Goal: Transaction & Acquisition: Download file/media

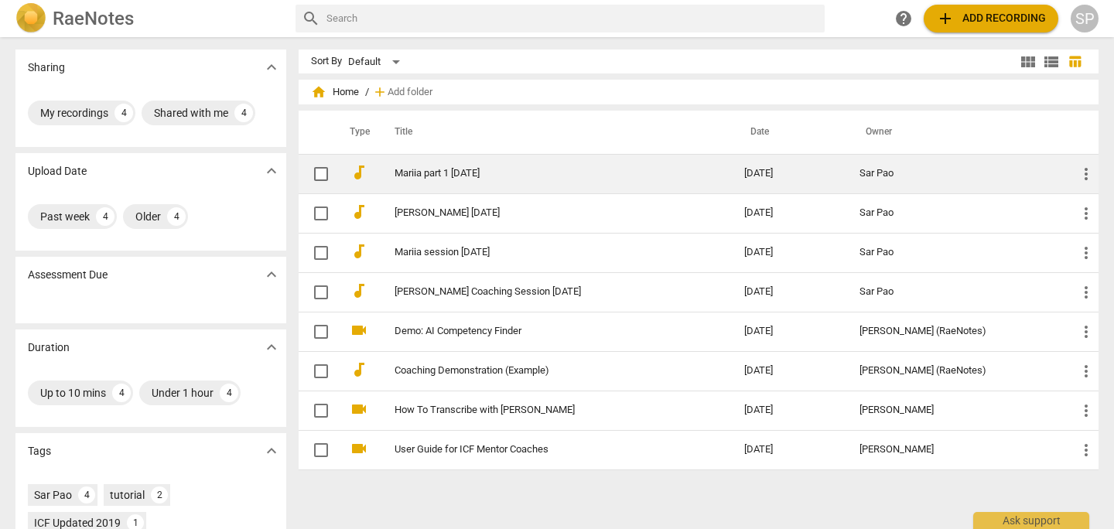
click at [436, 176] on link "Mariia part 1 [DATE]" at bounding box center [541, 174] width 294 height 12
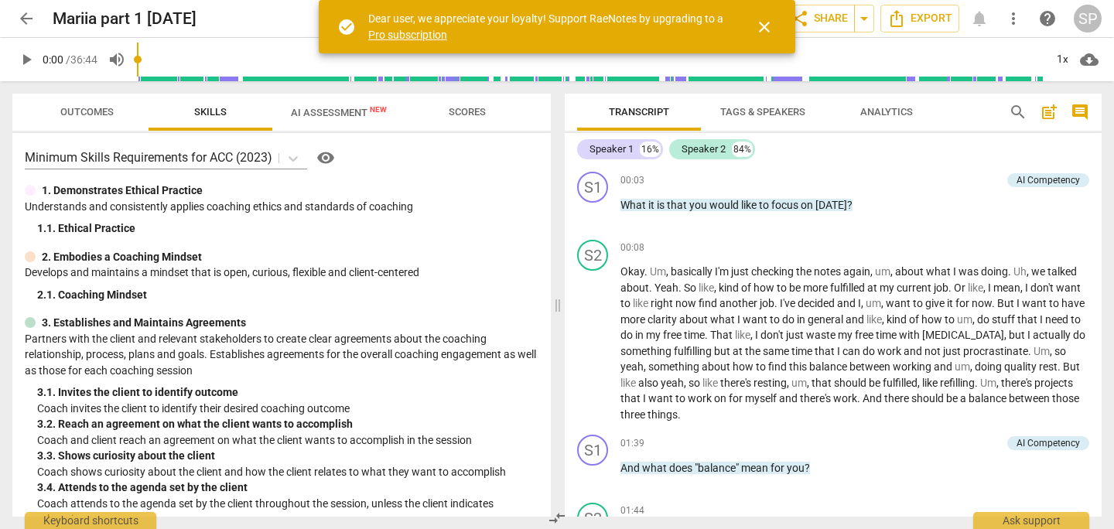
click at [307, 121] on span "AI Assessment New" at bounding box center [338, 112] width 133 height 23
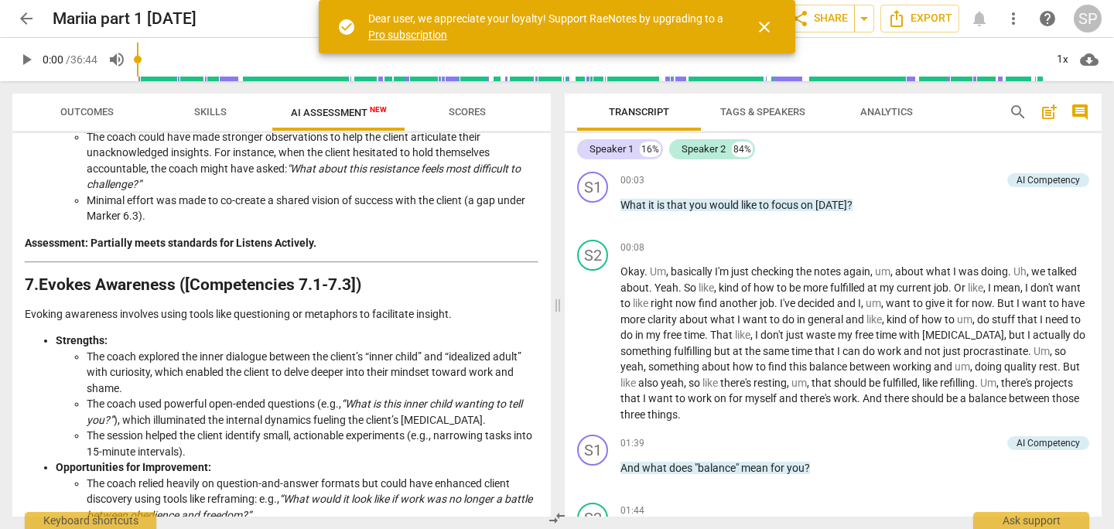
scroll to position [1950, 0]
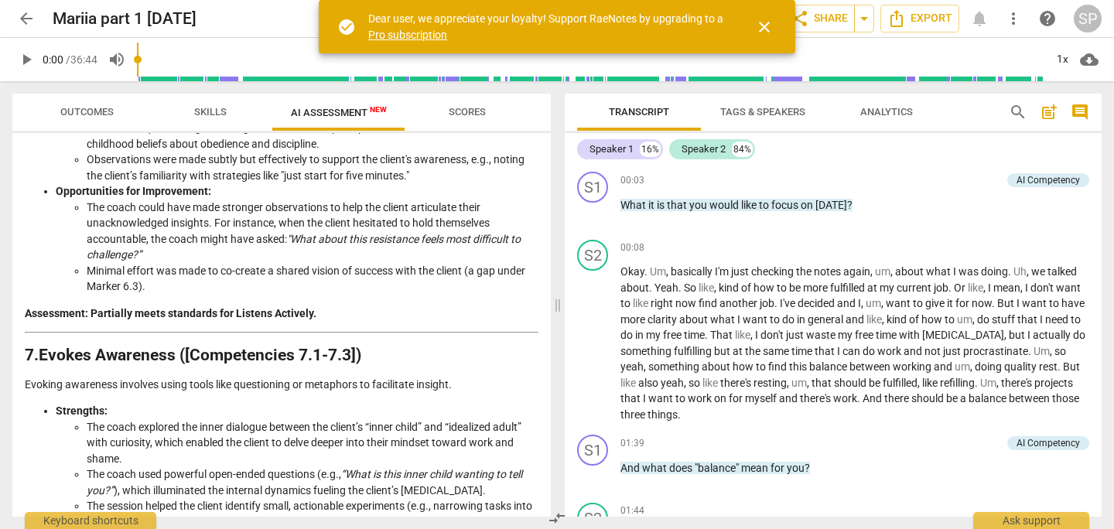
click at [25, 19] on span "arrow_back" at bounding box center [26, 18] width 19 height 19
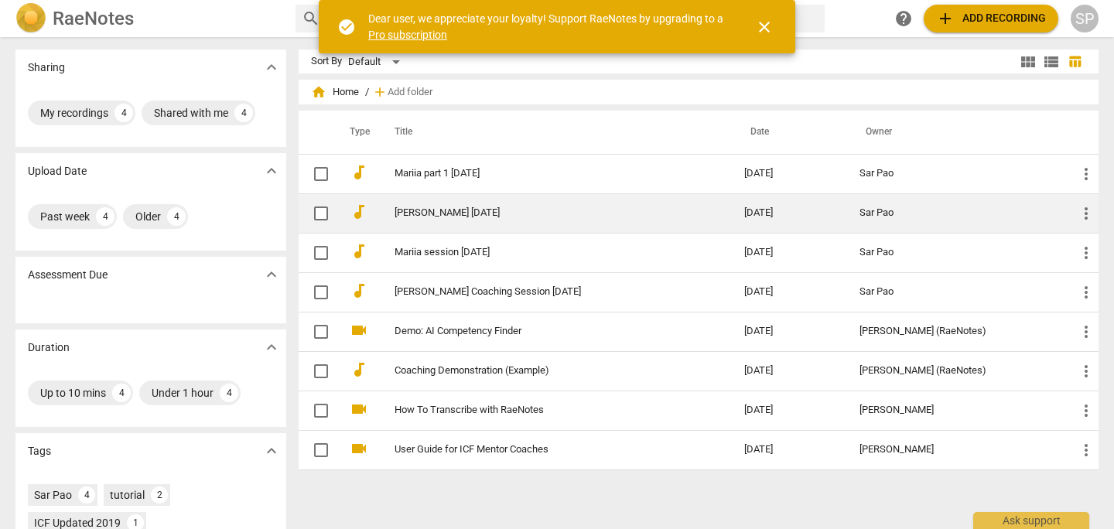
click at [535, 213] on link "[PERSON_NAME] [DATE]" at bounding box center [541, 213] width 294 height 12
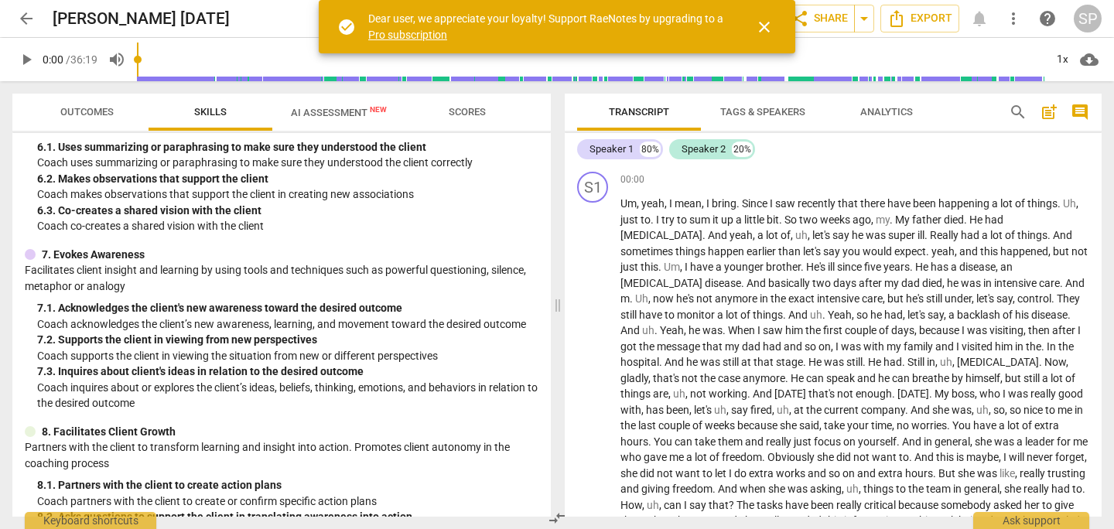
scroll to position [861, 0]
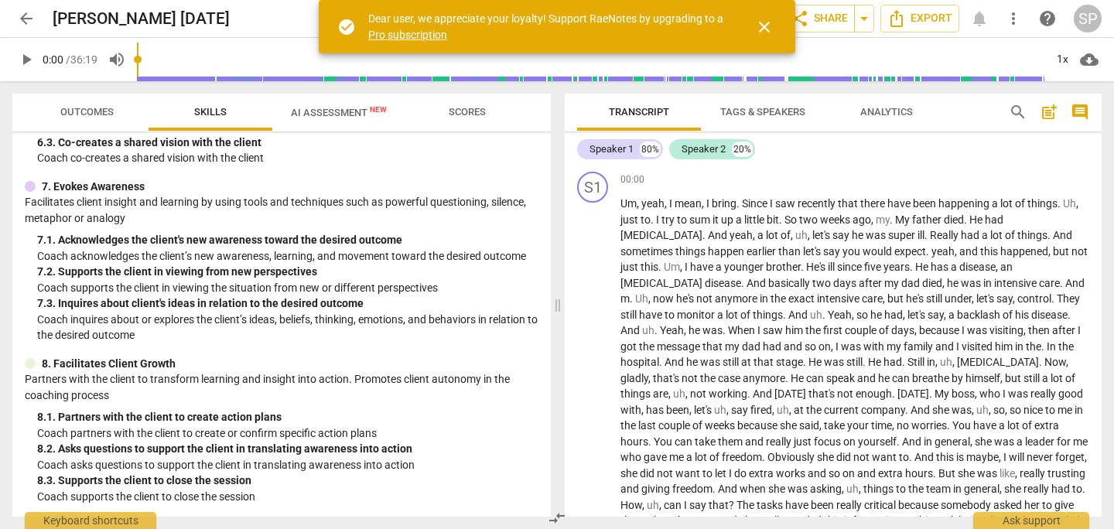
click at [347, 117] on span "AI Assessment New" at bounding box center [339, 113] width 96 height 12
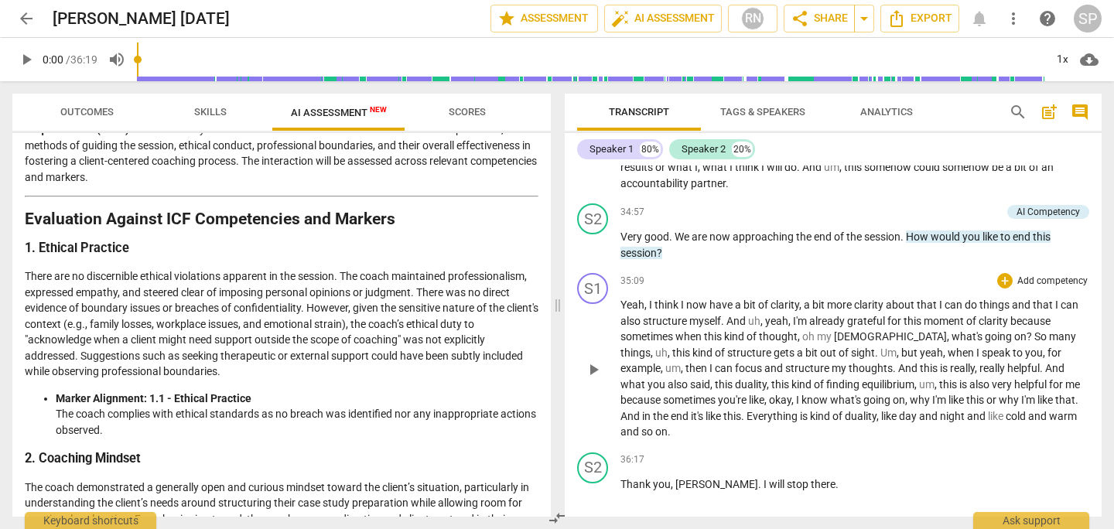
scroll to position [8009, 0]
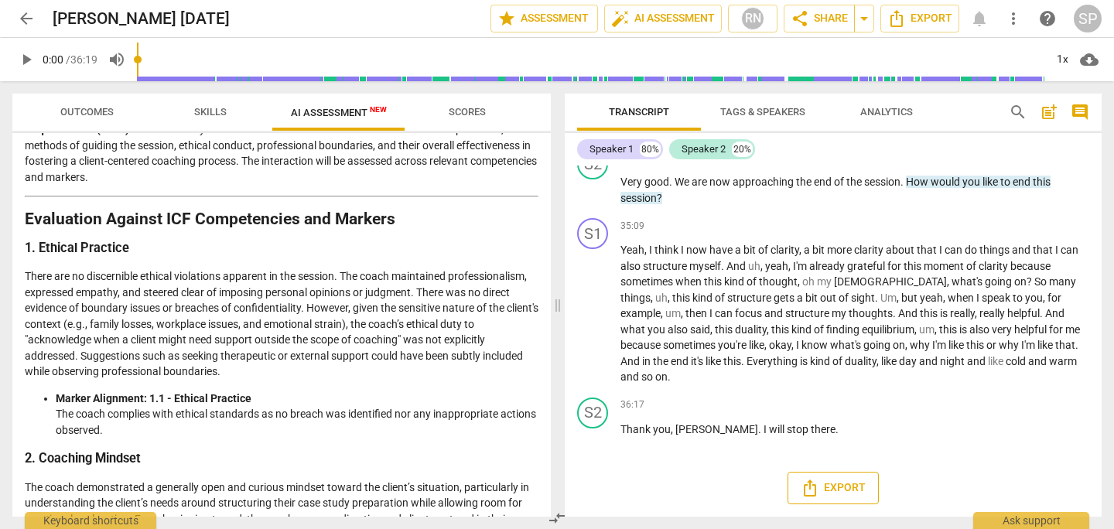
click at [836, 477] on button "Export" at bounding box center [832, 488] width 91 height 32
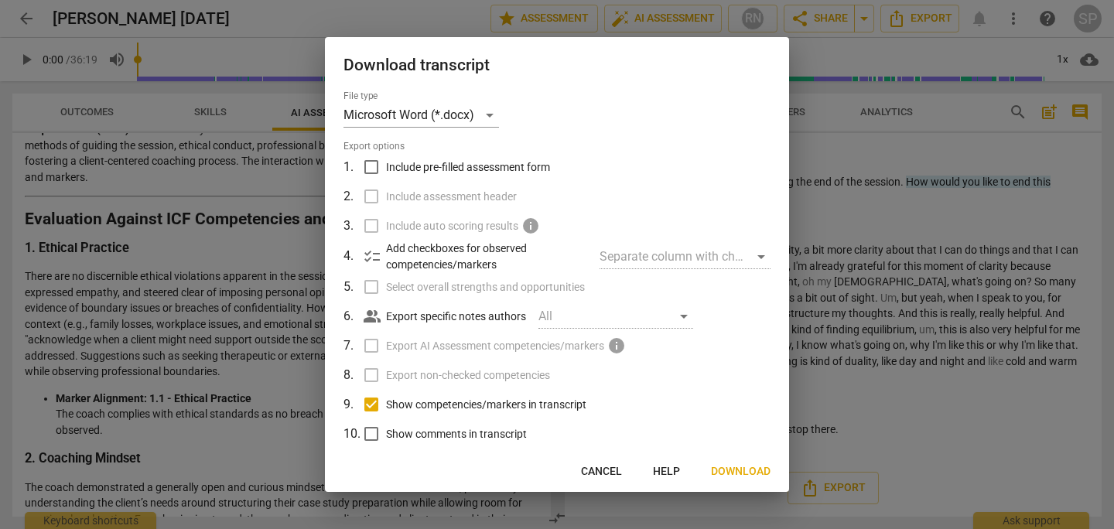
click at [371, 402] on input "Show competencies/markers in transcript" at bounding box center [371, 404] width 29 height 29
checkbox input "false"
click at [725, 466] on span "Download" at bounding box center [741, 471] width 60 height 15
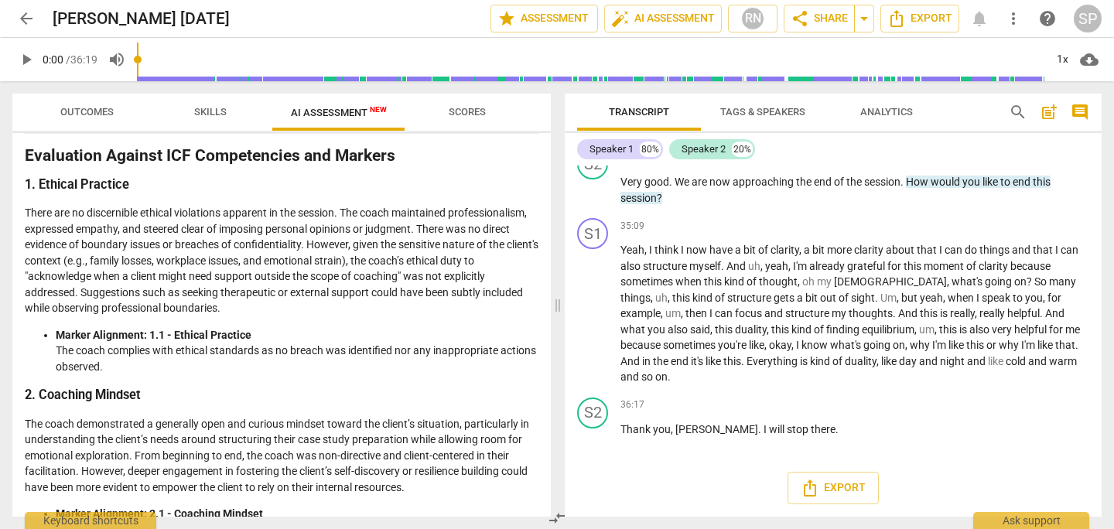
scroll to position [382, 0]
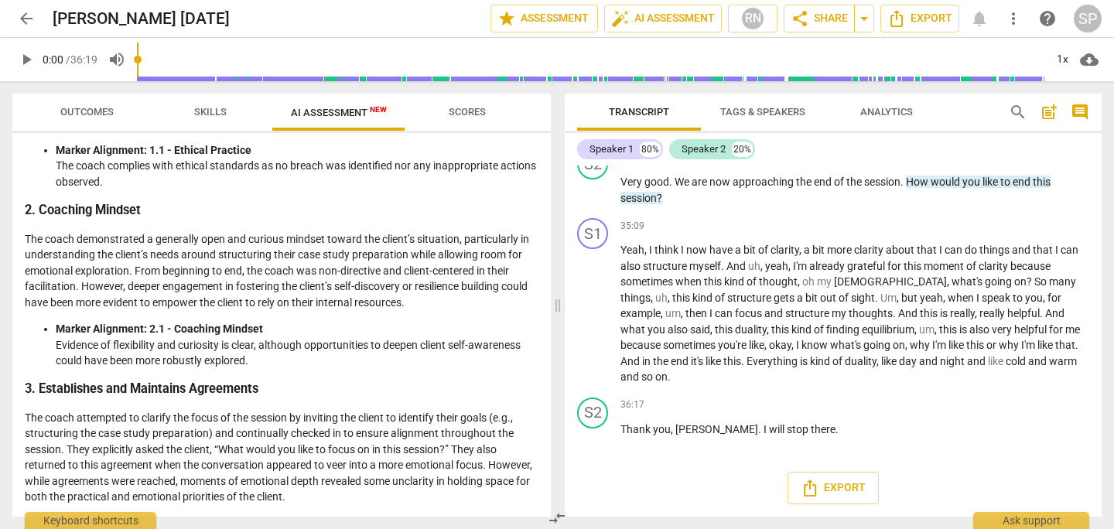
click at [21, 17] on span "arrow_back" at bounding box center [26, 18] width 19 height 19
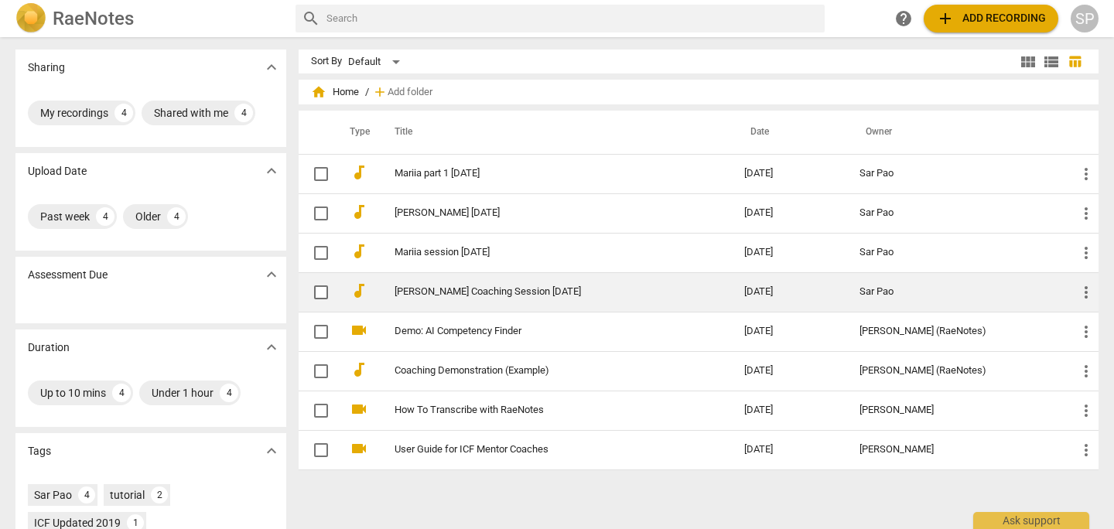
click at [517, 298] on td "[PERSON_NAME] Coaching Session [DATE]" at bounding box center [554, 291] width 356 height 39
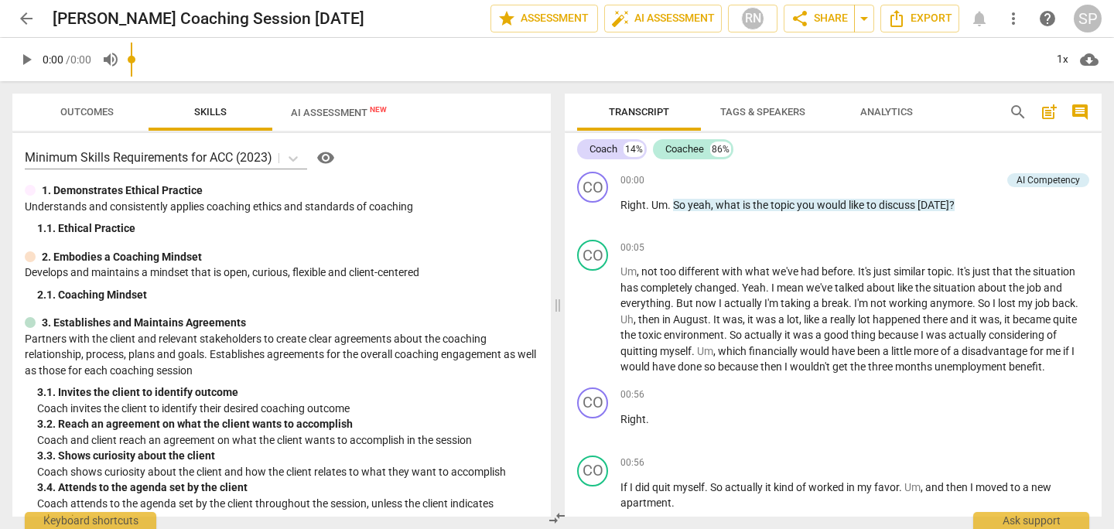
scroll to position [9, 0]
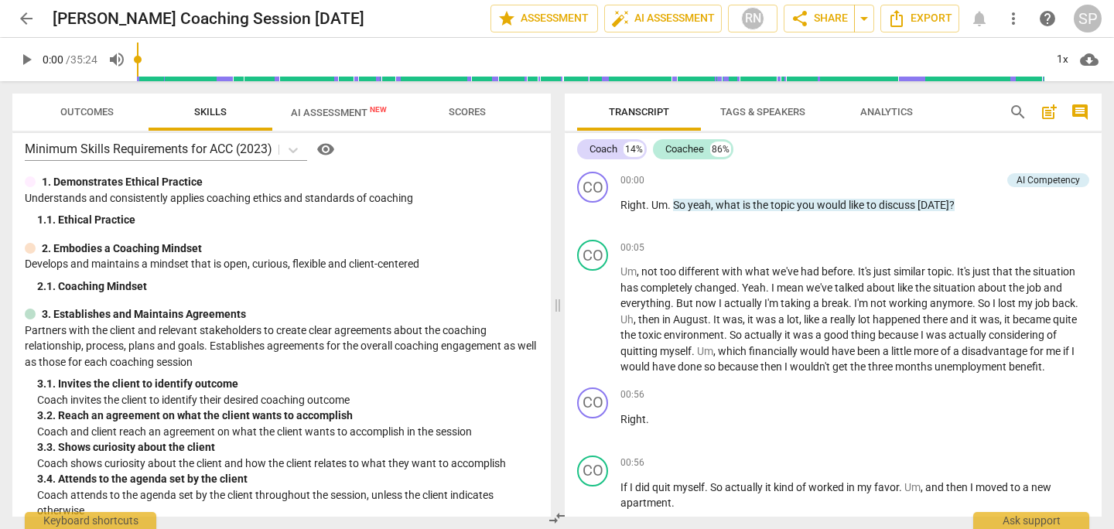
click at [300, 114] on span "AI Assessment New" at bounding box center [339, 113] width 96 height 12
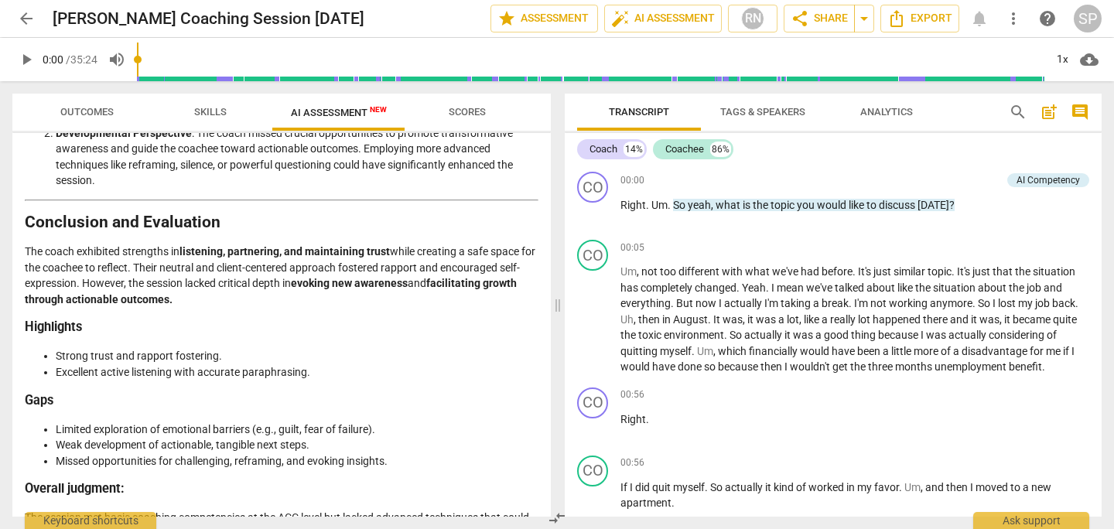
scroll to position [3039, 0]
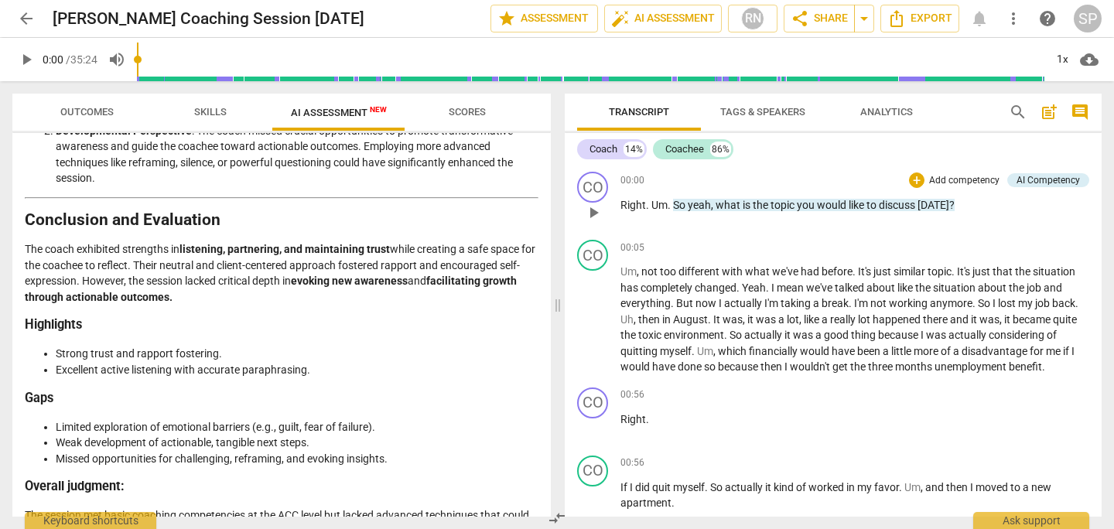
click at [634, 208] on span "Right" at bounding box center [633, 205] width 26 height 12
drag, startPoint x: 622, startPoint y: 204, endPoint x: 674, endPoint y: 204, distance: 51.8
click at [674, 204] on p "Right . Um . So yeah , what is the topic you would like to discuss today ?" at bounding box center [854, 205] width 469 height 16
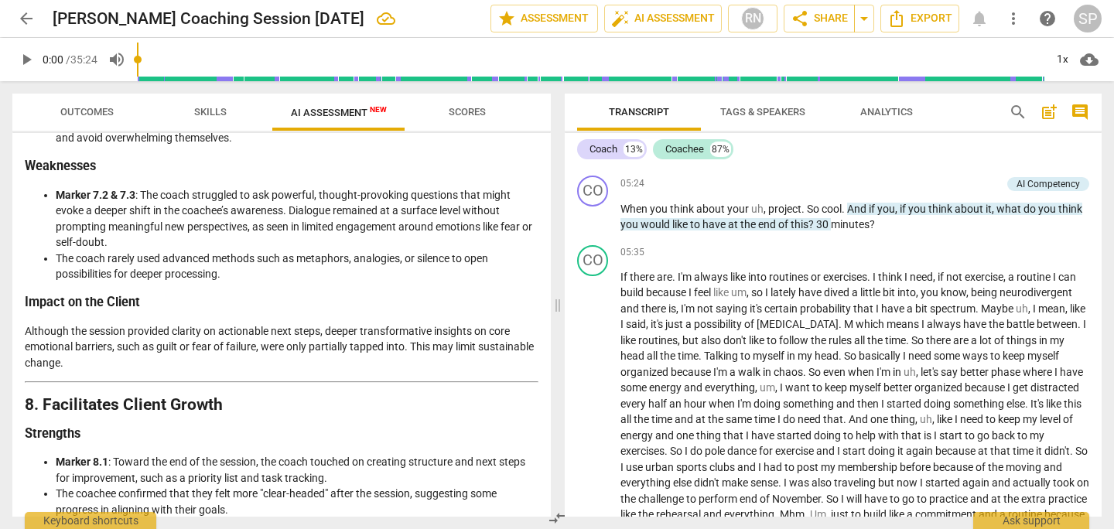
scroll to position [2220, 0]
